Goal: Check status: Check status

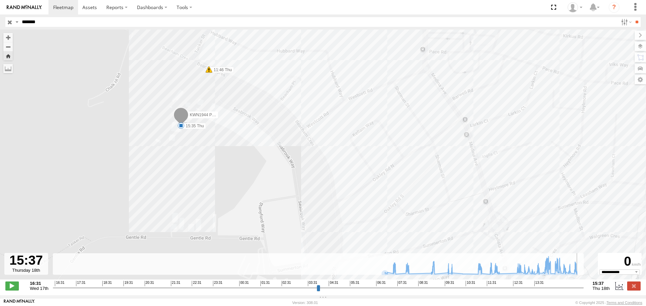
select select "**********"
click at [12, 22] on input "button" at bounding box center [9, 22] width 9 height 10
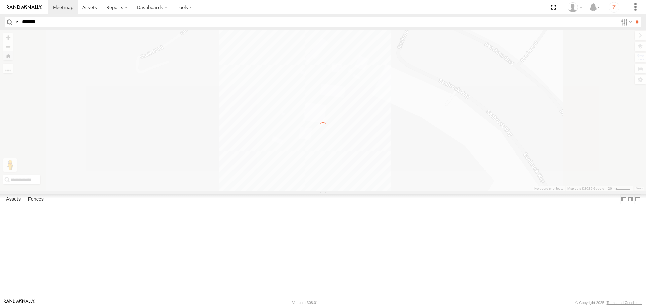
click at [12, 22] on input "button" at bounding box center [9, 22] width 9 height 10
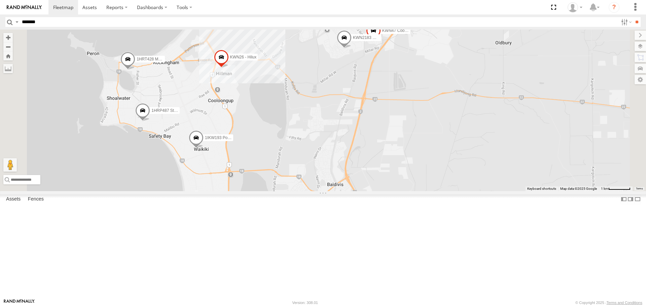
click at [203, 149] on span at bounding box center [196, 140] width 15 height 18
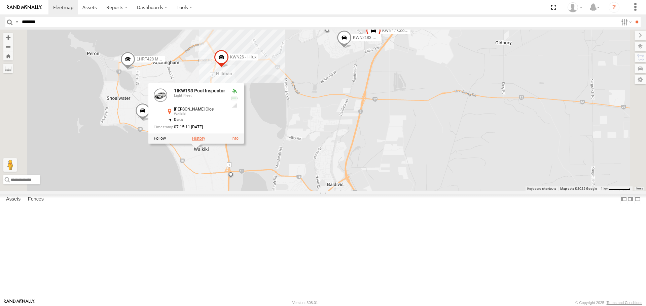
click at [205, 141] on label at bounding box center [198, 139] width 13 height 5
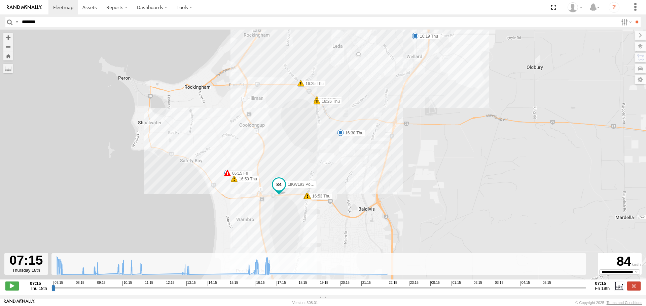
drag, startPoint x: 330, startPoint y: 204, endPoint x: 327, endPoint y: 135, distance: 69.0
click at [327, 135] on div "1IKW193 Pool Inspector 07:16 Thu 07:20 Thu 07:30 Thu 10:19 Thu 11:09 Thu 13:07 …" at bounding box center [323, 158] width 646 height 257
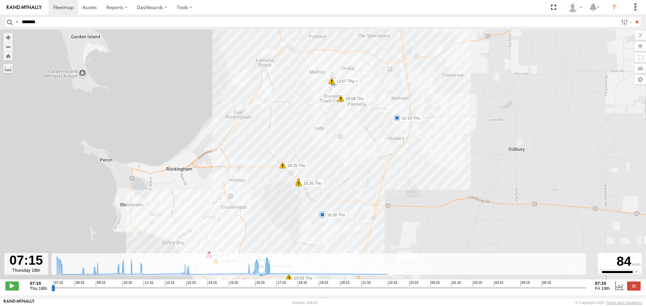
drag, startPoint x: 370, startPoint y: 156, endPoint x: 351, endPoint y: 246, distance: 92.1
click at [351, 246] on div "1IKW193 Pool Inspector 07:16 Thu 07:20 Thu 07:30 Thu 10:19 Thu 11:09 Thu 13:07 …" at bounding box center [323, 158] width 646 height 257
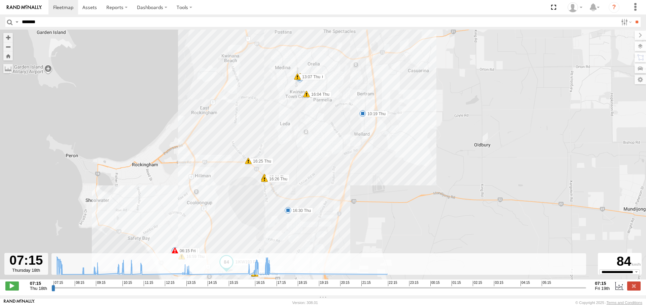
click at [10, 21] on input "button" at bounding box center [9, 22] width 9 height 10
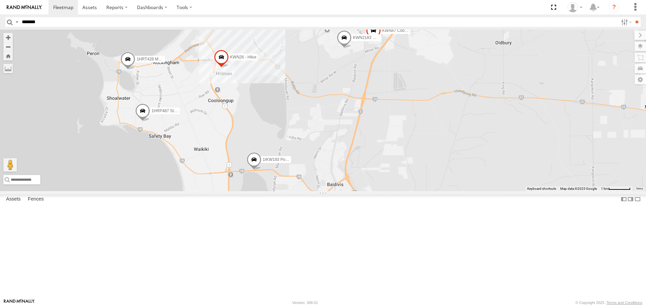
click at [261, 171] on span at bounding box center [254, 162] width 15 height 18
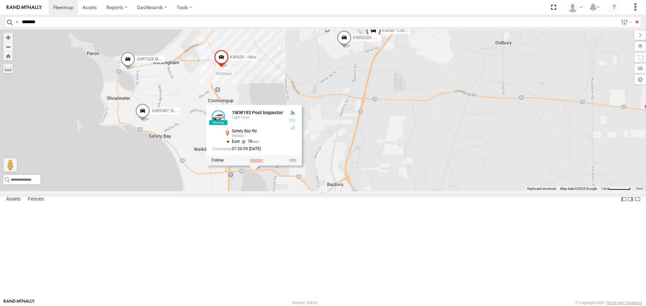
click at [263, 163] on label at bounding box center [256, 160] width 13 height 5
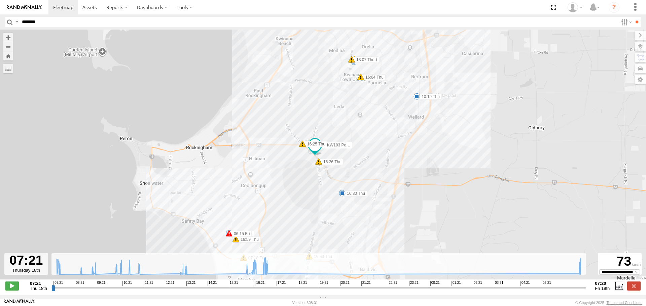
click at [314, 151] on span at bounding box center [315, 145] width 12 height 12
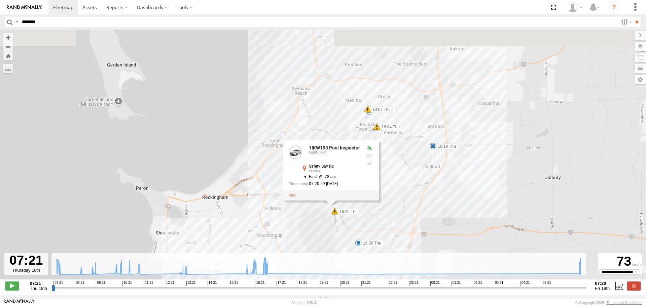
drag, startPoint x: 372, startPoint y: 168, endPoint x: 389, endPoint y: 222, distance: 57.2
click at [389, 222] on div "1IKW193 Pool Inspector 07:30 Thu 10:19 Thu 11:09 Thu 13:07 Thu 16:04 Thu 16:25 …" at bounding box center [323, 158] width 646 height 257
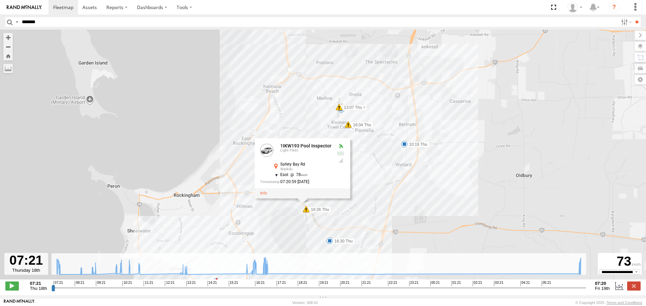
click at [6, 22] on input "button" at bounding box center [9, 22] width 9 height 10
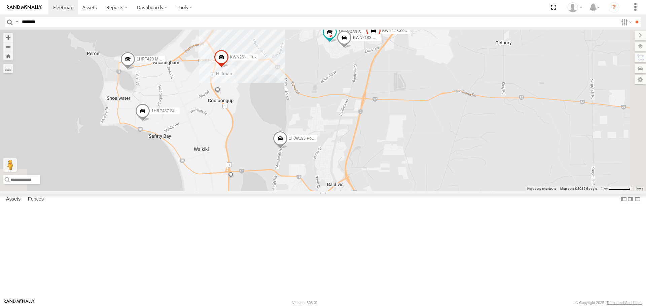
click at [135, 70] on span at bounding box center [127, 61] width 15 height 18
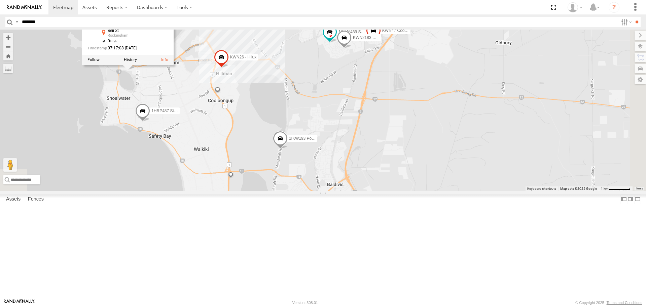
click at [174, 65] on div at bounding box center [127, 60] width 91 height 10
click at [137, 62] on label at bounding box center [130, 60] width 13 height 5
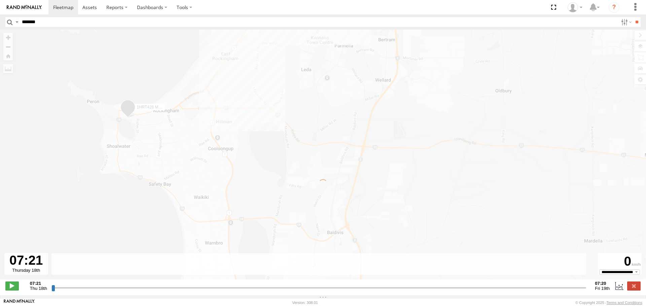
type input "**********"
